Goal: Transaction & Acquisition: Download file/media

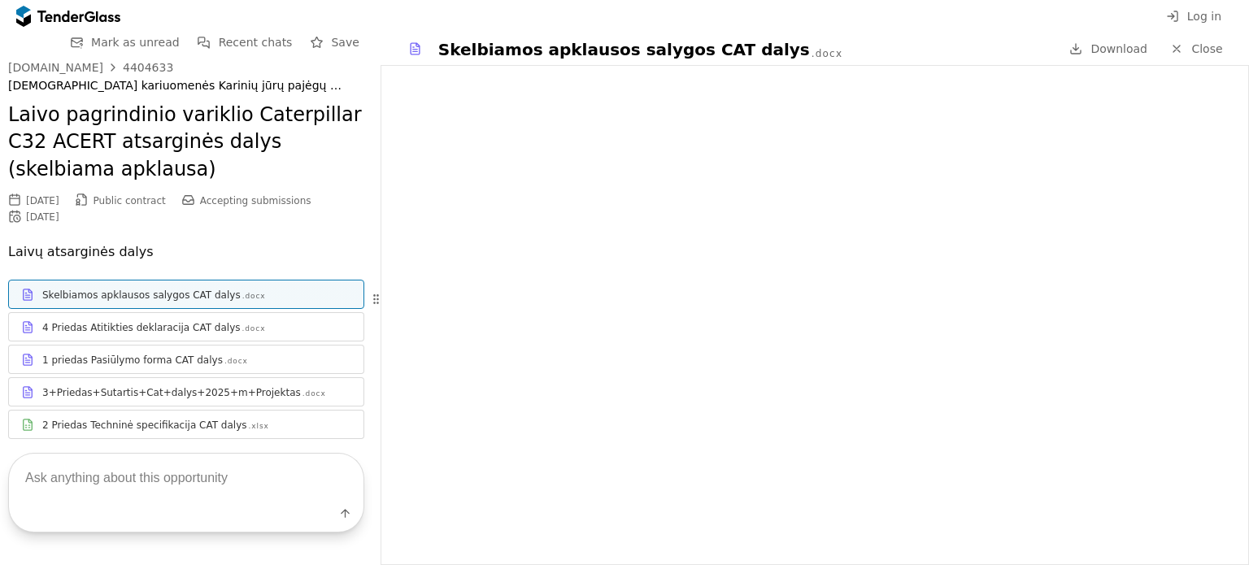
click at [244, 319] on div "4 Priedas Atitikties deklaracija CAT dalys .docx" at bounding box center [186, 327] width 355 height 20
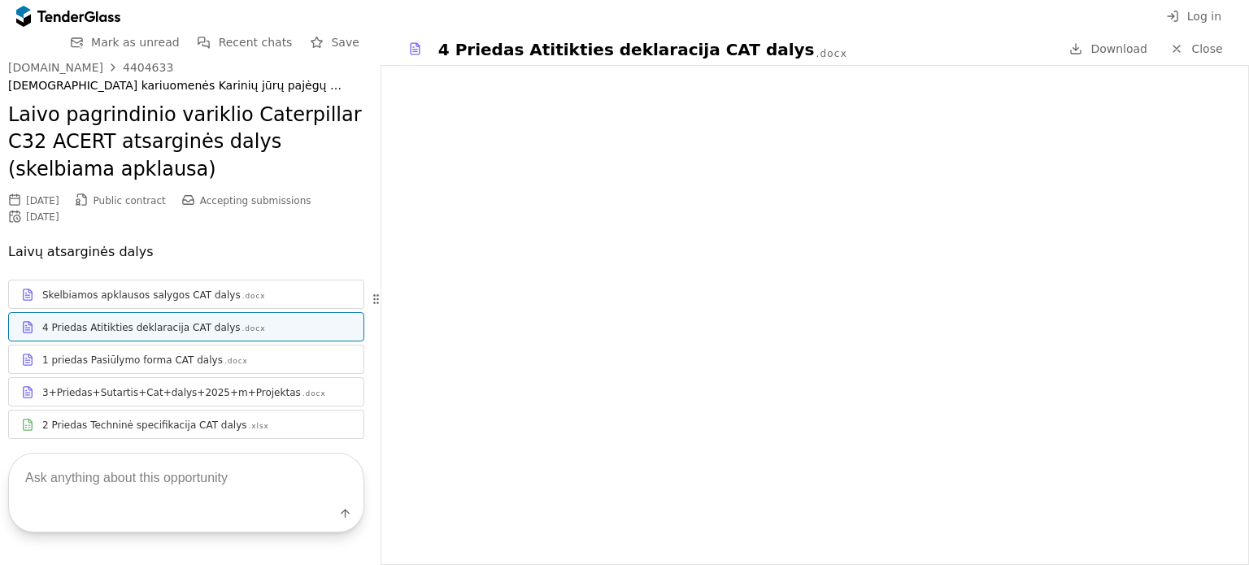
click at [234, 371] on link "1 priedas Pasiūlymo forma CAT dalys .docx" at bounding box center [186, 359] width 356 height 29
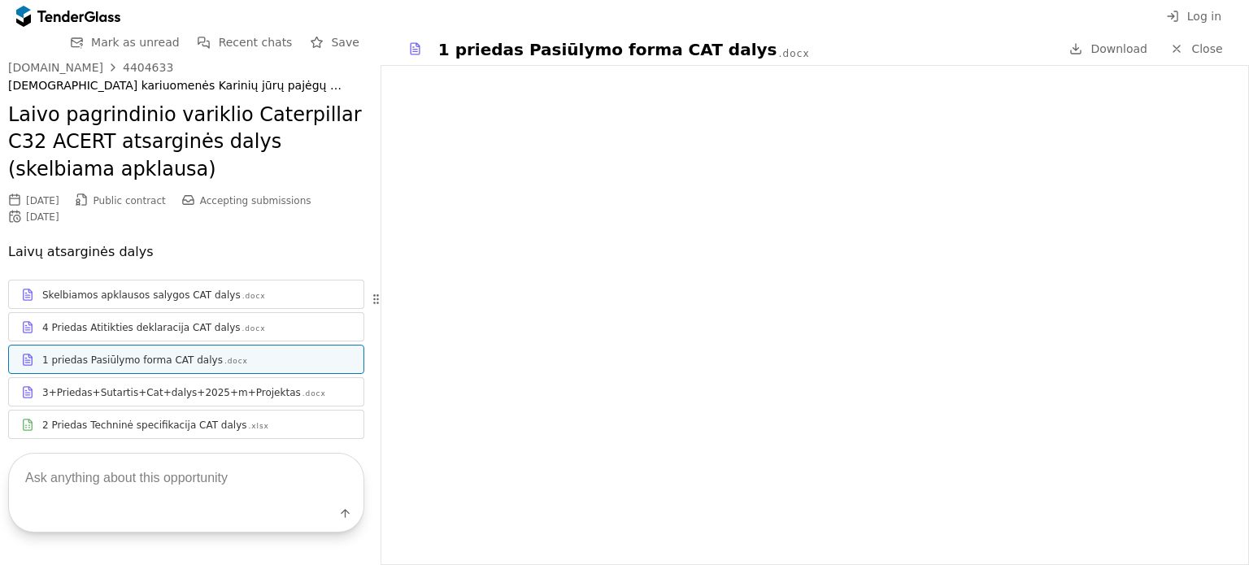
click at [254, 391] on div "3+Priedas+Sutartis+Cat+dalys+2025+m+Projektas" at bounding box center [171, 392] width 259 height 13
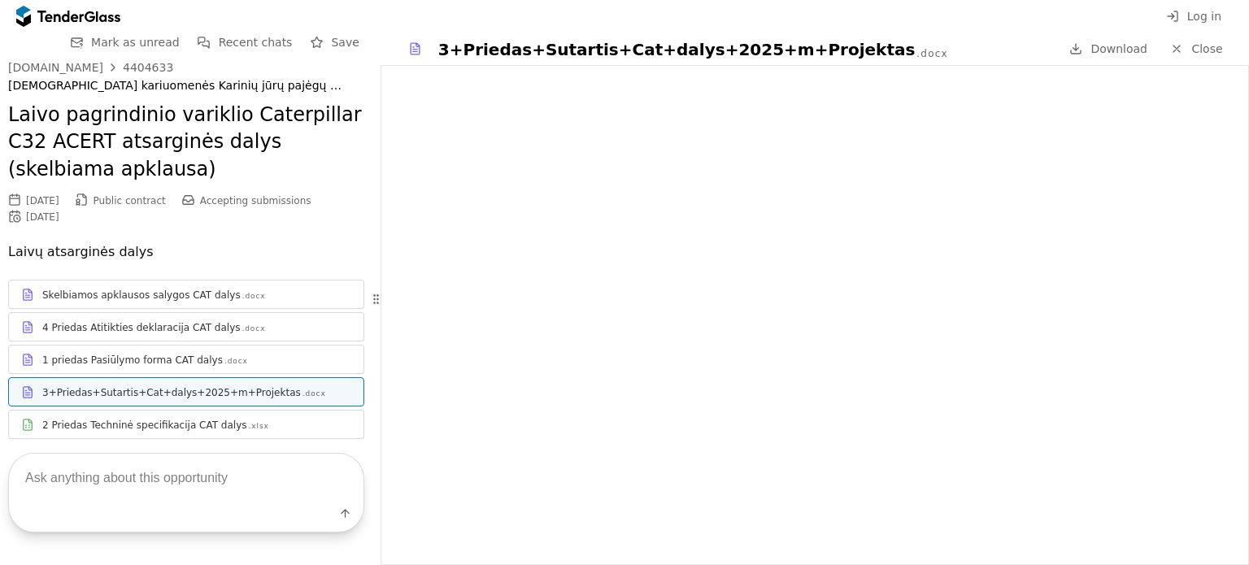
click at [167, 431] on div "Label" at bounding box center [186, 493] width 372 height 144
click at [170, 422] on div "Label" at bounding box center [186, 493] width 372 height 144
click at [279, 423] on div "Label" at bounding box center [186, 493] width 372 height 144
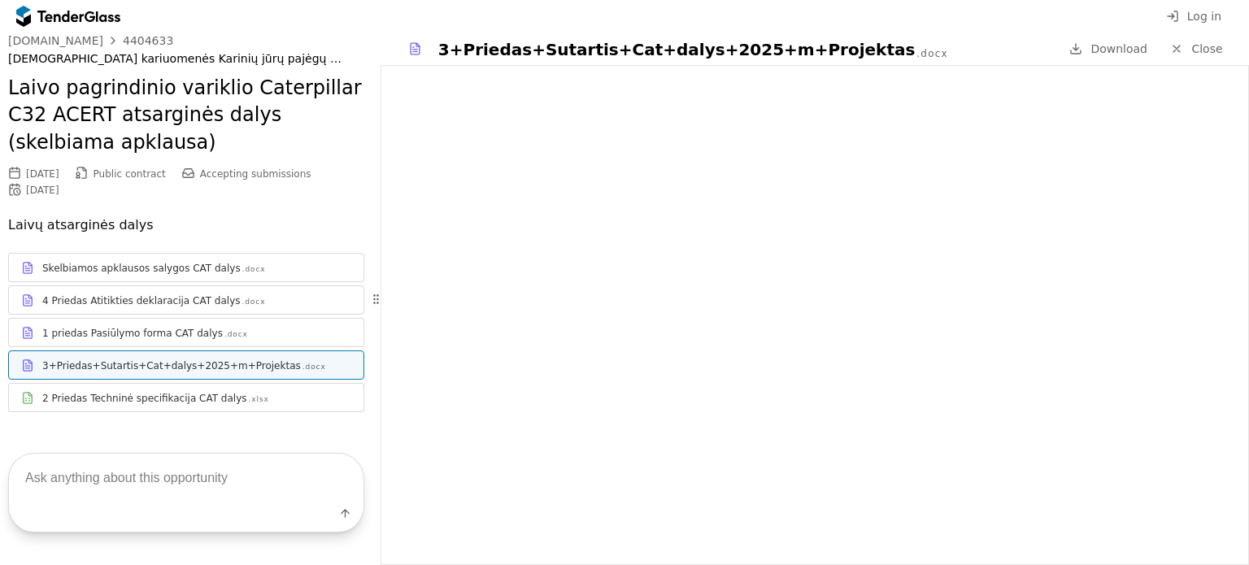
scroll to position [42, 0]
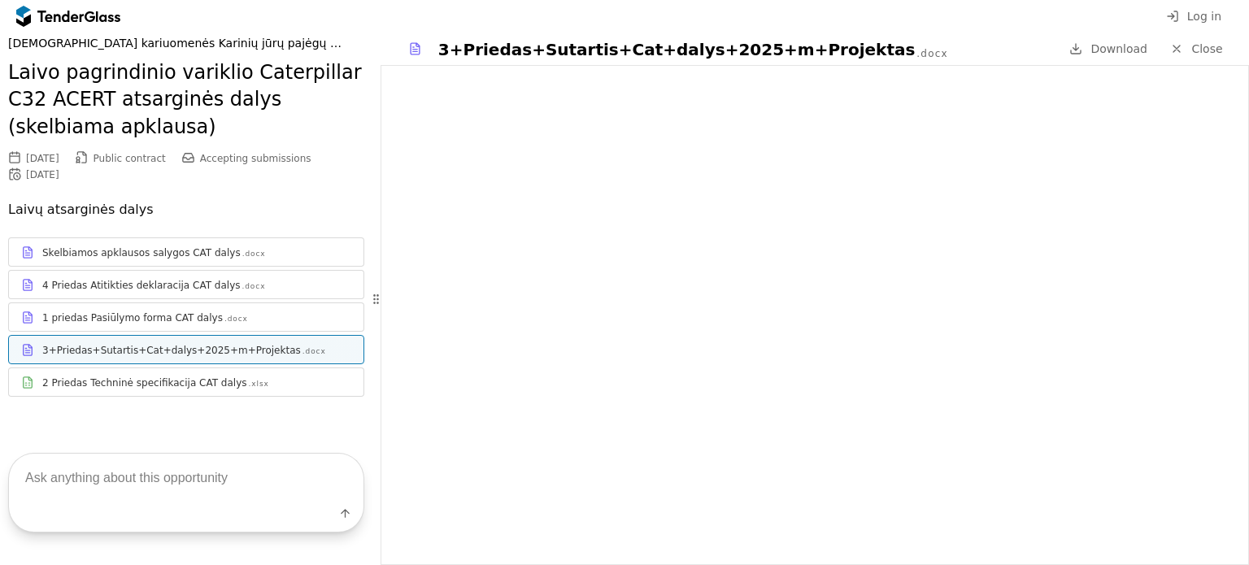
click at [249, 379] on div ".xlsx" at bounding box center [259, 384] width 20 height 11
